Goal: Transaction & Acquisition: Purchase product/service

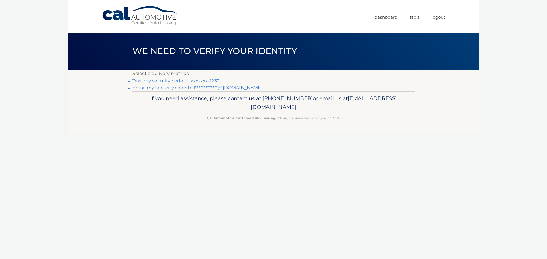
click at [206, 80] on link "Text my security code to xxx-xxx-1232" at bounding box center [175, 80] width 87 height 5
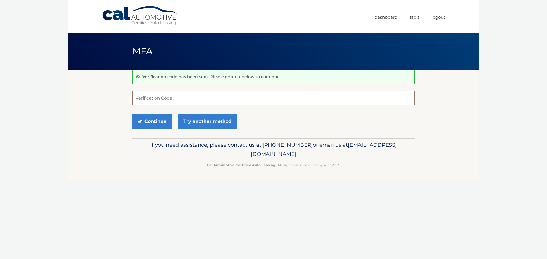
click at [179, 101] on input "Verification Code" at bounding box center [273, 98] width 282 height 14
click at [179, 100] on input "Verification Code" at bounding box center [273, 98] width 282 height 14
type input "036953"
click at [171, 127] on button "Continue" at bounding box center [152, 121] width 40 height 14
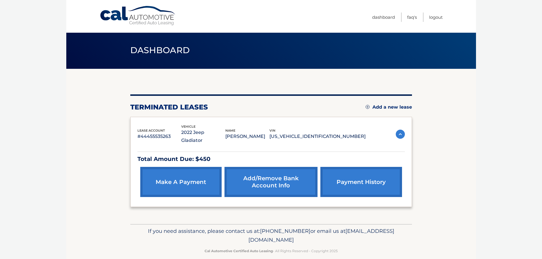
scroll to position [1, 0]
click at [169, 167] on link "make a payment" at bounding box center [180, 182] width 81 height 30
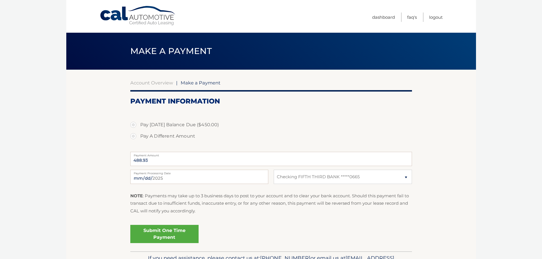
select select "OGE2MWI1ZWYtMzEzNi00MjJlLTkyNGItZmE1YTg2MDc2OWM2"
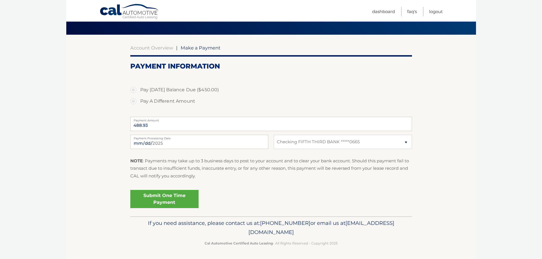
scroll to position [35, 0]
drag, startPoint x: 162, startPoint y: 125, endPoint x: 135, endPoint y: 126, distance: 26.8
click at [135, 126] on input "488.93" at bounding box center [271, 124] width 282 height 14
drag, startPoint x: 93, startPoint y: 80, endPoint x: 98, endPoint y: 81, distance: 5.7
click at [97, 81] on section "Account Overview | Make a Payment Payment Information Pay Today's Balance Due (…" at bounding box center [271, 125] width 410 height 182
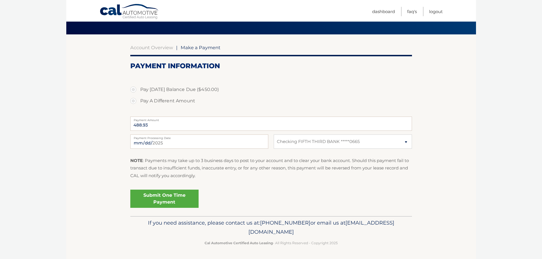
click at [132, 88] on label "Pay Today's Balance Due ($450.00)" at bounding box center [271, 89] width 282 height 11
click at [133, 88] on input "Pay Today's Balance Due ($450.00)" at bounding box center [136, 88] width 6 height 9
radio input "true"
type input "450.00"
click at [171, 198] on link "Submit One Time Payment" at bounding box center [164, 199] width 68 height 18
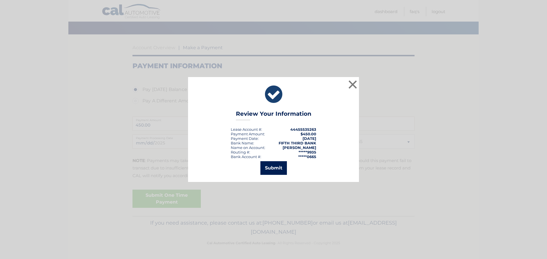
click at [279, 169] on button "Submit" at bounding box center [273, 168] width 26 height 14
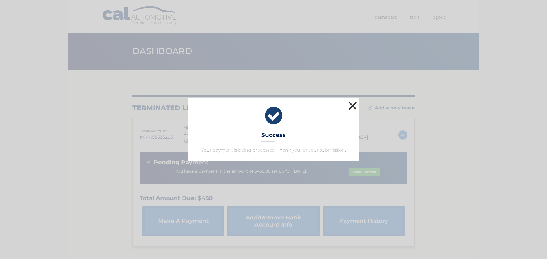
click at [351, 107] on button "×" at bounding box center [352, 105] width 11 height 11
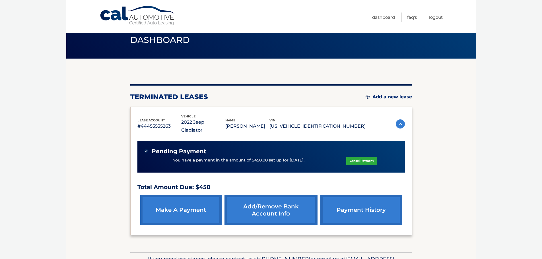
scroll to position [11, 0]
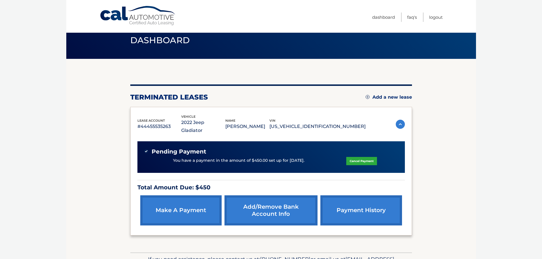
click at [480, 98] on body "Cal Automotive Menu Dashboard FAQ's Logout" at bounding box center [271, 118] width 542 height 259
click at [436, 19] on link "Logout" at bounding box center [436, 17] width 14 height 9
